Goal: Task Accomplishment & Management: Manage account settings

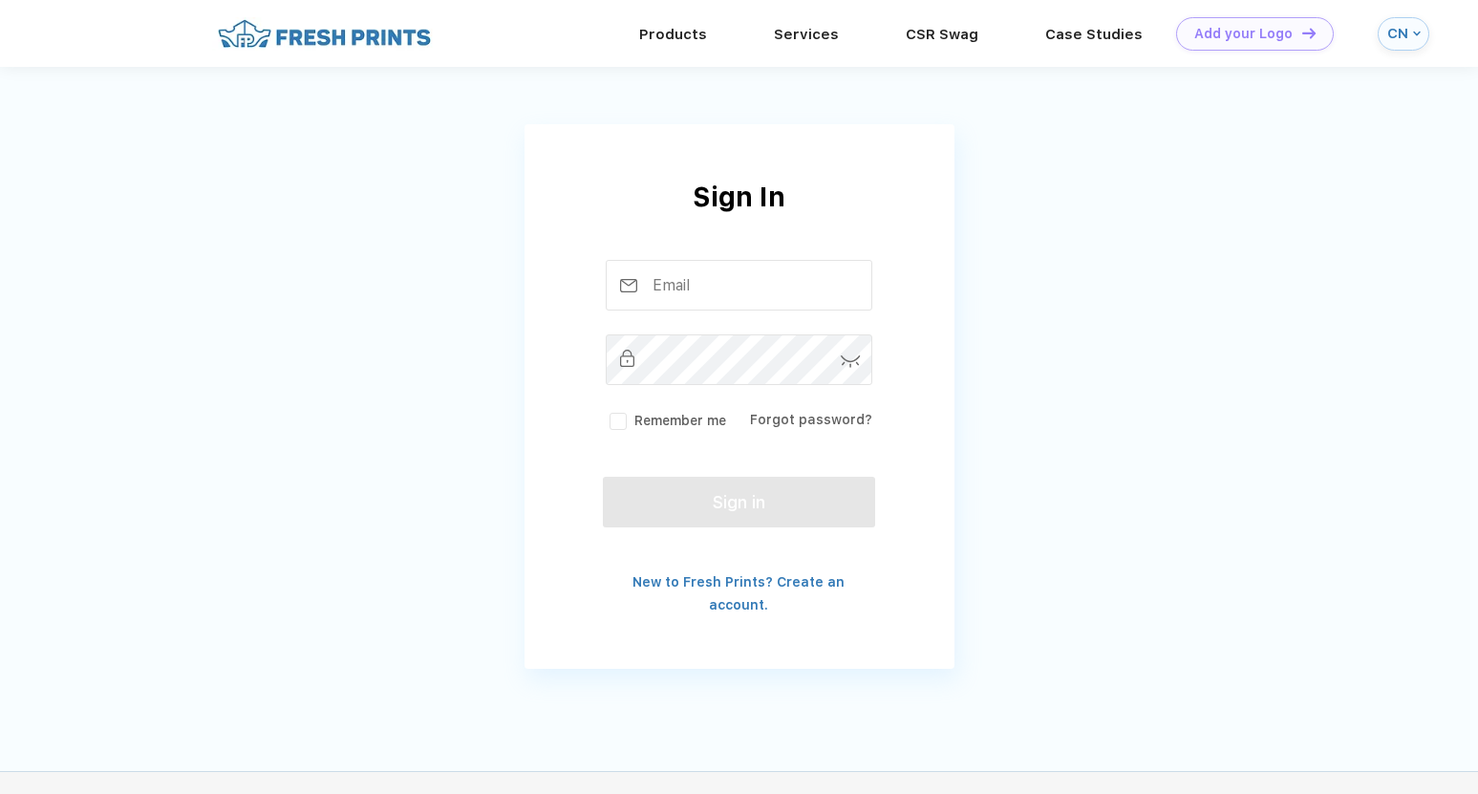
click at [1416, 33] on img at bounding box center [1417, 34] width 8 height 8
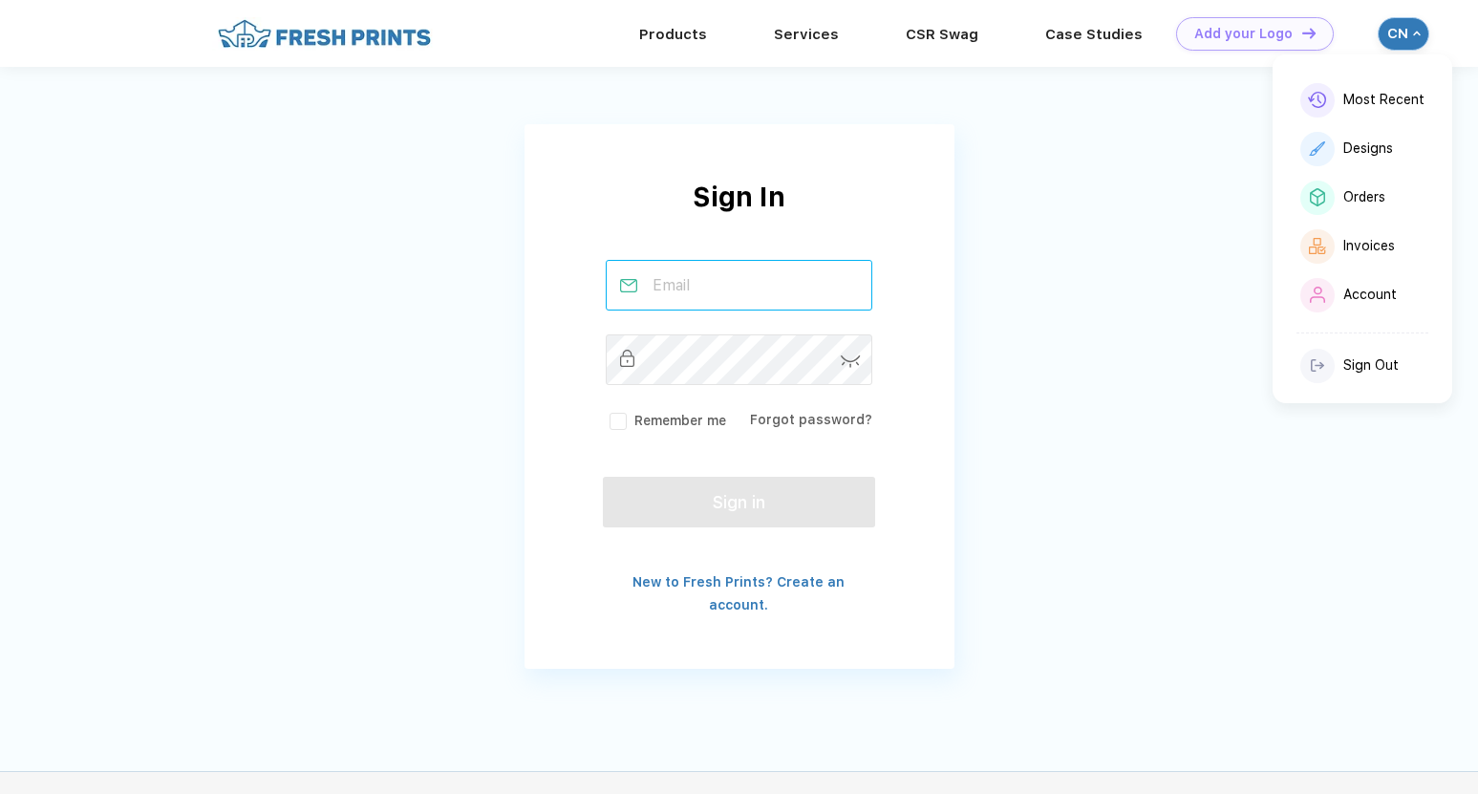
click at [741, 303] on input "text" at bounding box center [739, 285] width 267 height 51
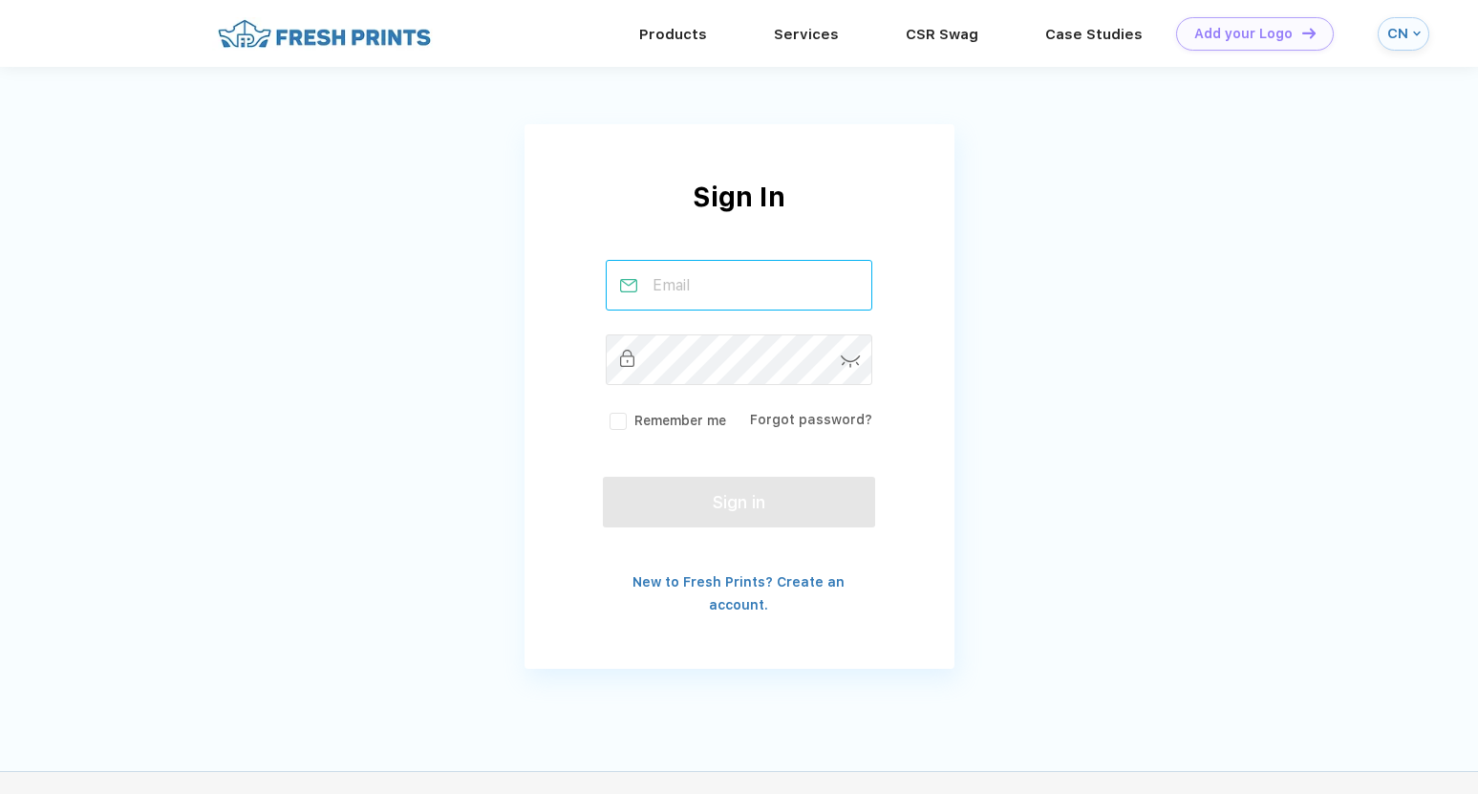
click at [713, 288] on input "text" at bounding box center [739, 285] width 267 height 51
click at [984, 332] on div "Sign In [PERSON_NAME] Remember me Forgot password? Sign in New to Fresh Prints?…" at bounding box center [739, 348] width 1478 height 697
click at [834, 295] on input "[PERSON_NAME]" at bounding box center [739, 285] width 267 height 51
click at [800, 296] on input "[PERSON_NAME]" at bounding box center [739, 285] width 267 height 51
click at [794, 283] on input "[PERSON_NAME]" at bounding box center [739, 285] width 267 height 51
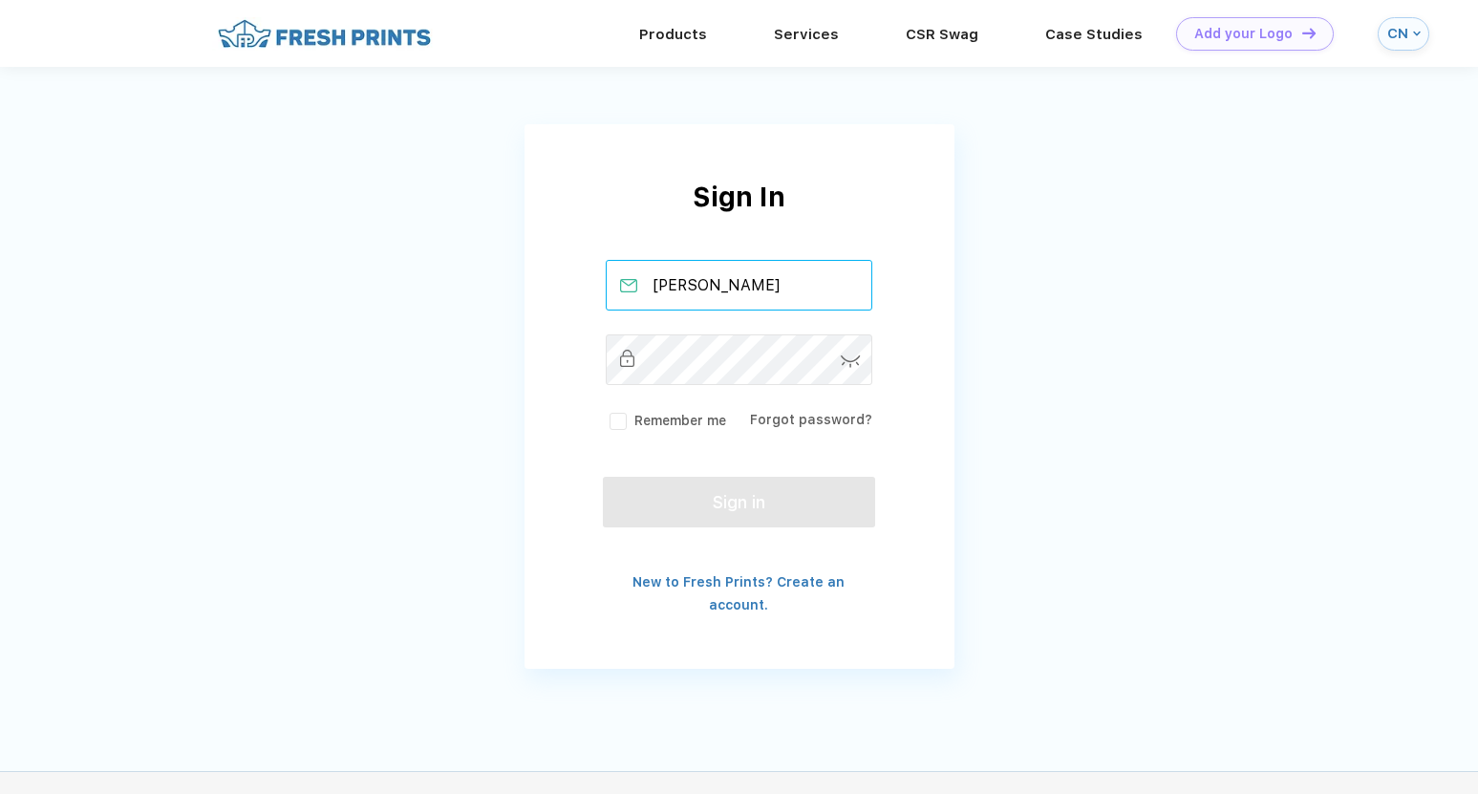
click at [794, 283] on input "[PERSON_NAME]" at bounding box center [739, 285] width 267 height 51
click at [760, 287] on input "[PERSON_NAME]" at bounding box center [739, 285] width 267 height 51
click at [737, 284] on input "[PERSON_NAME]" at bounding box center [739, 285] width 267 height 51
drag, startPoint x: 728, startPoint y: 288, endPoint x: 871, endPoint y: 292, distance: 143.4
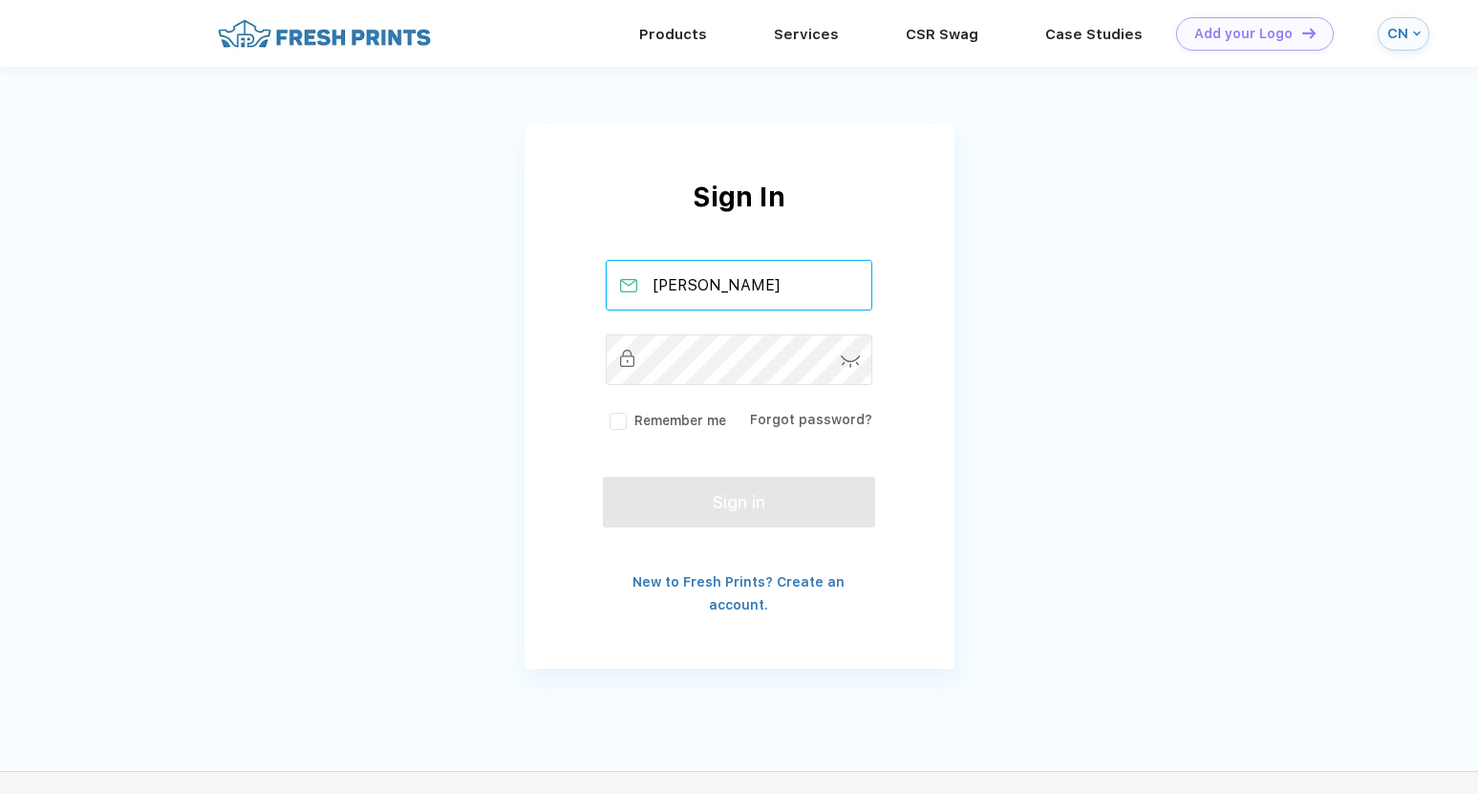
click at [873, 294] on div "[PERSON_NAME]" at bounding box center [738, 285] width 271 height 51
type input "[PERSON_NAME][EMAIL_ADDRESS][DOMAIN_NAME]"
click at [801, 417] on link "Forgot password?" at bounding box center [811, 419] width 122 height 15
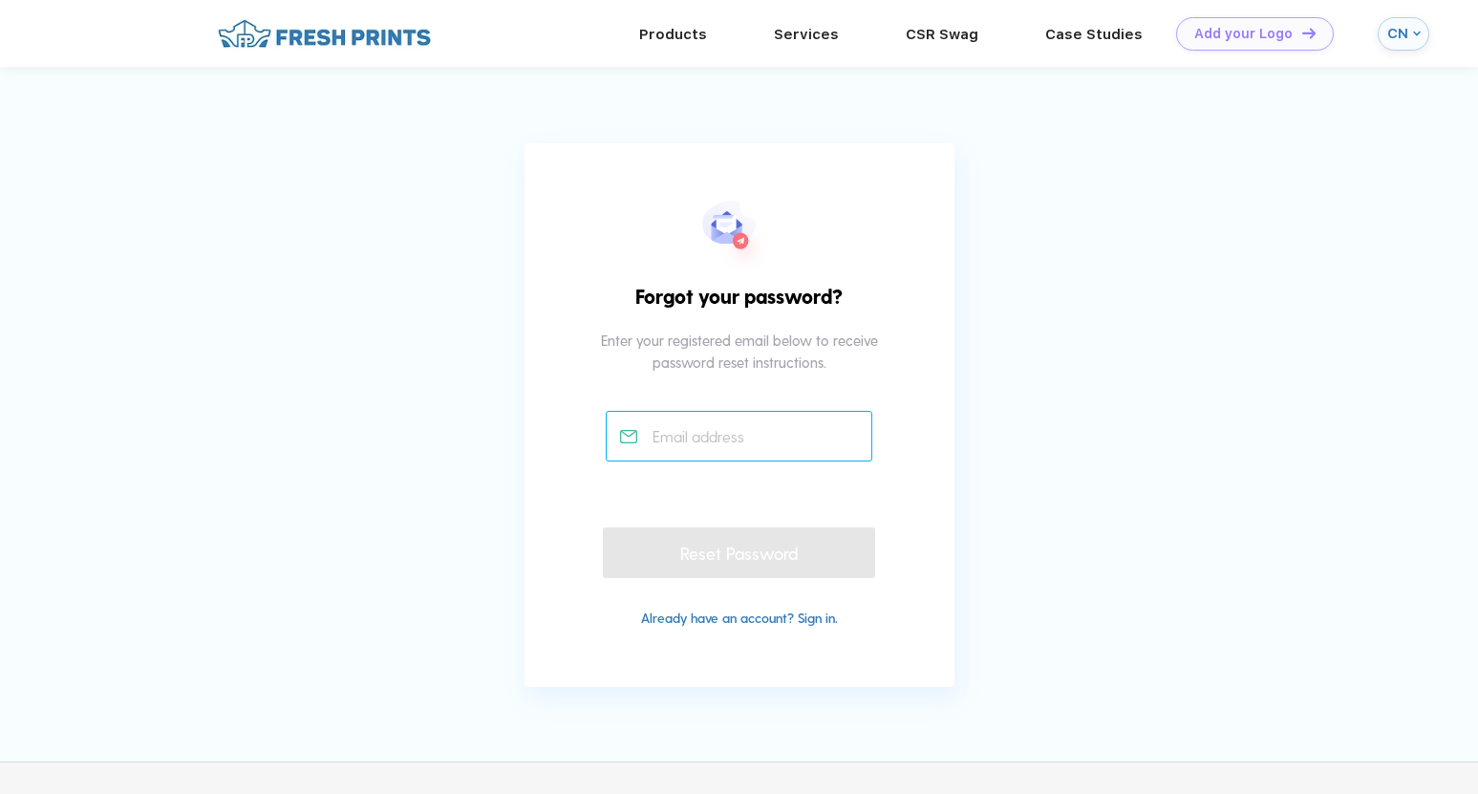
click at [714, 447] on input "text" at bounding box center [739, 436] width 267 height 51
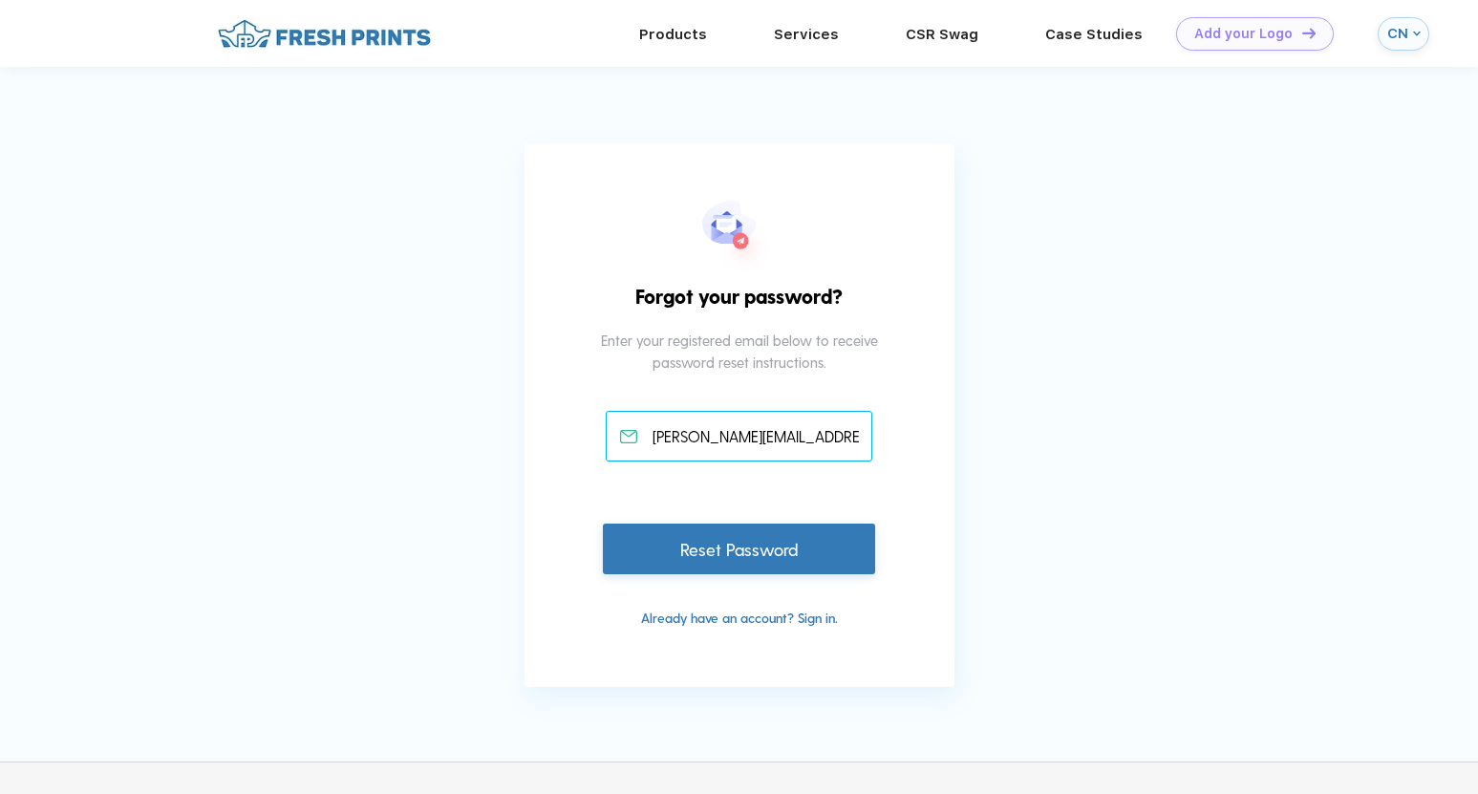
type input "[PERSON_NAME][EMAIL_ADDRESS][DOMAIN_NAME]"
click at [719, 546] on div "Reset Password" at bounding box center [738, 548] width 271 height 51
